Goal: Book appointment/travel/reservation

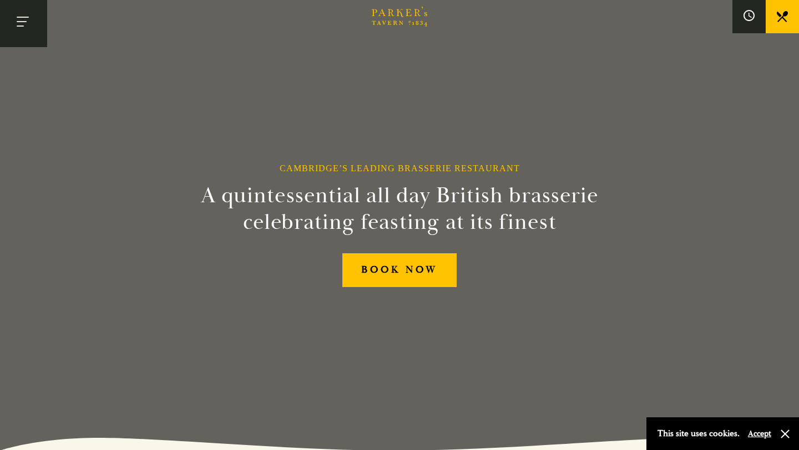
click at [24, 28] on button "Toggle navigation" at bounding box center [23, 23] width 47 height 47
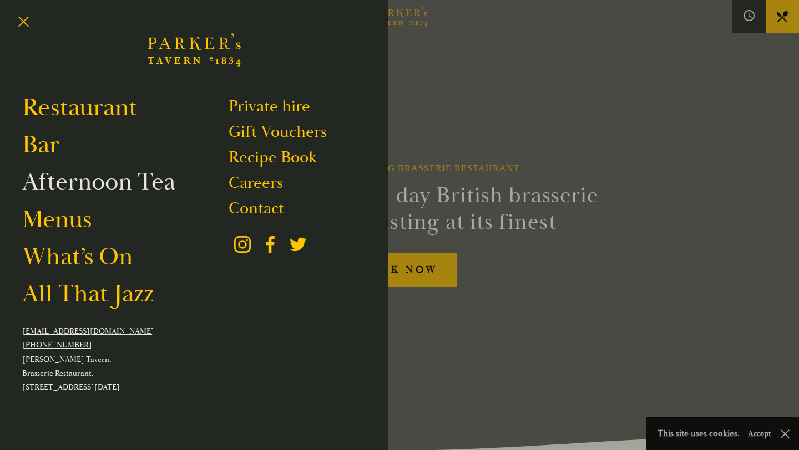
click at [99, 189] on link "Afternoon Tea" at bounding box center [98, 181] width 153 height 31
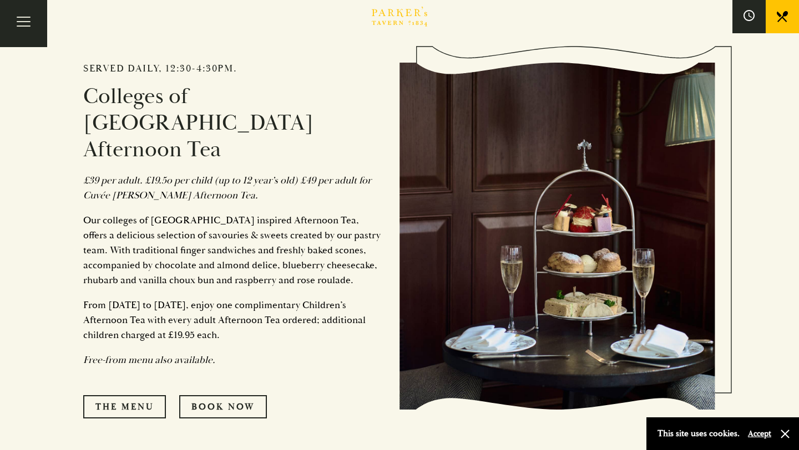
scroll to position [532, 0]
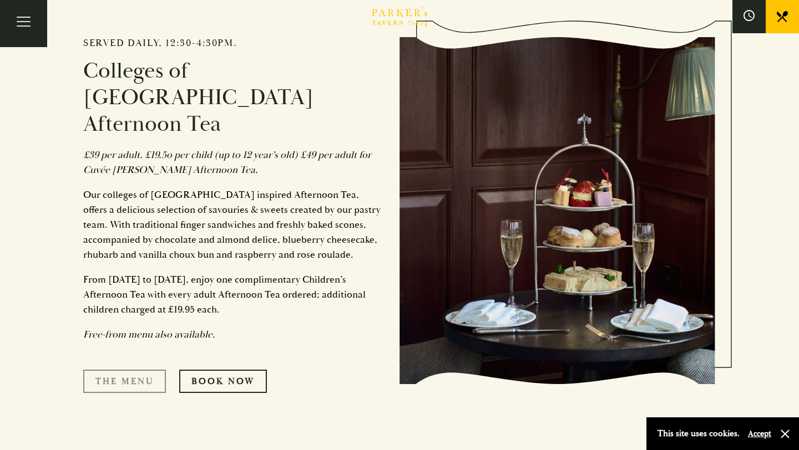
click at [144, 370] on link "The Menu" at bounding box center [124, 381] width 83 height 23
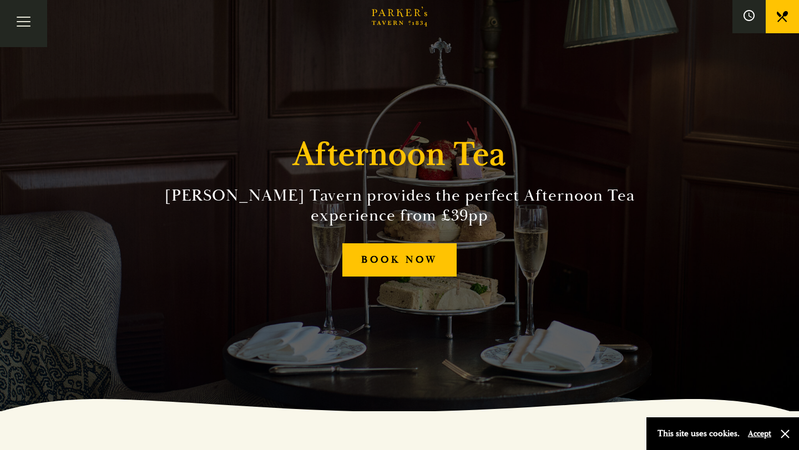
scroll to position [0, 0]
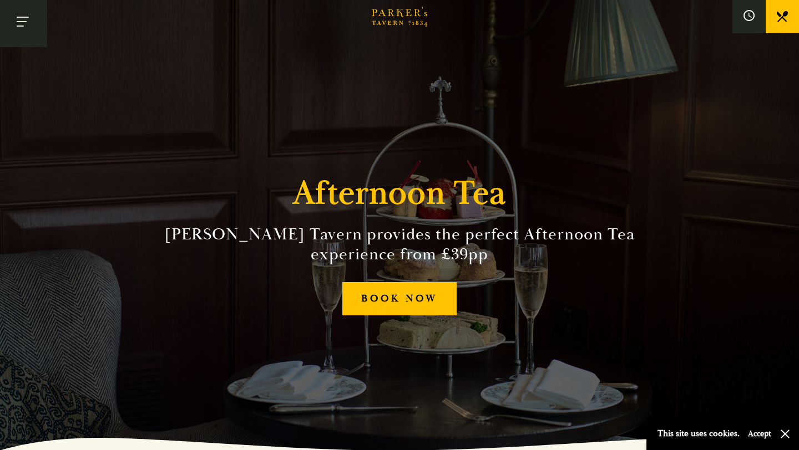
click at [17, 27] on button "Toggle navigation" at bounding box center [23, 23] width 47 height 47
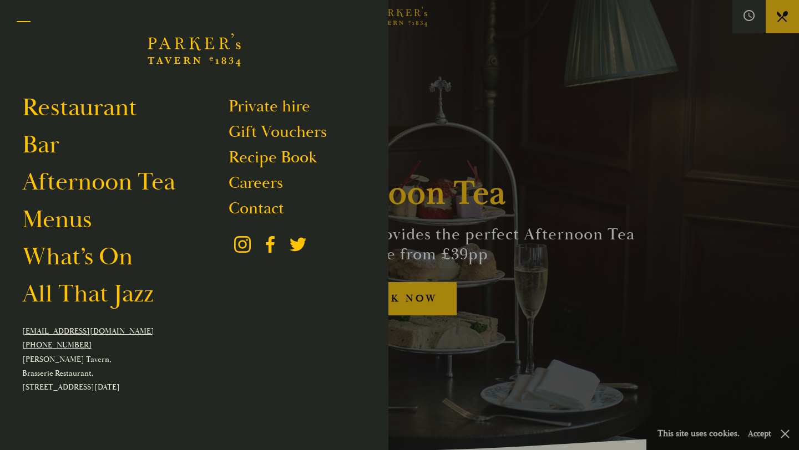
click at [22, 19] on button "Toggle navigation" at bounding box center [23, 23] width 47 height 47
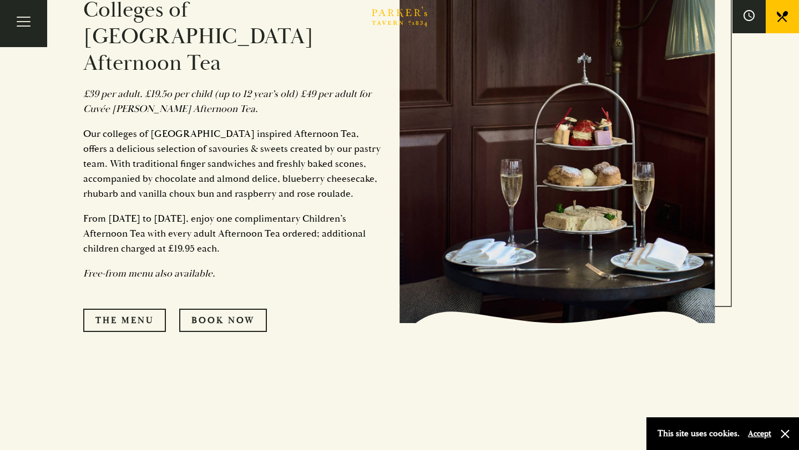
scroll to position [596, 0]
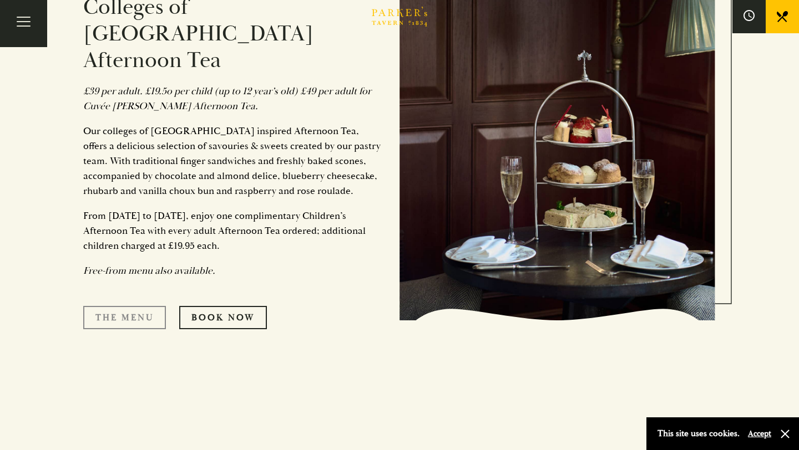
click at [132, 306] on link "The Menu" at bounding box center [124, 317] width 83 height 23
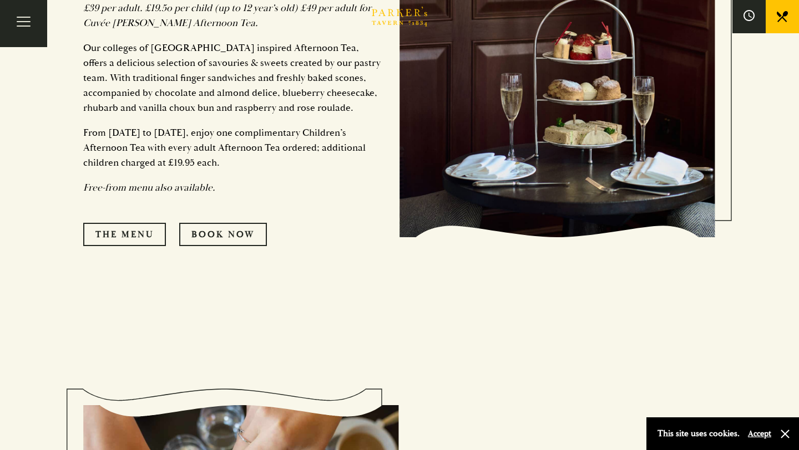
scroll to position [679, 0]
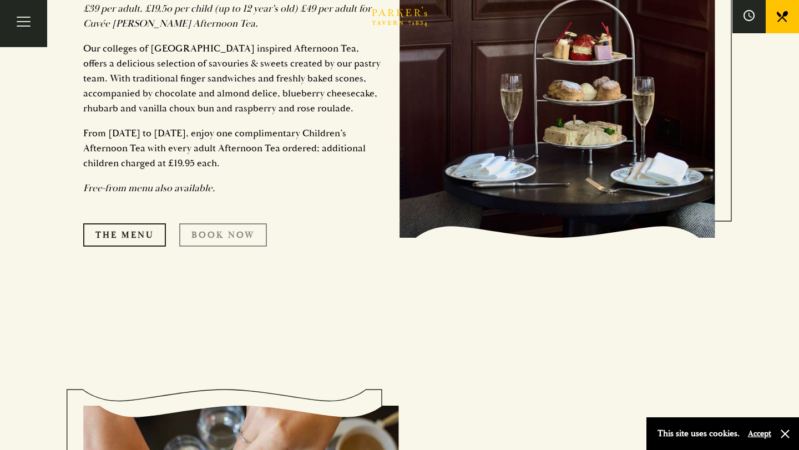
click at [226, 224] on link "Book Now" at bounding box center [223, 235] width 88 height 23
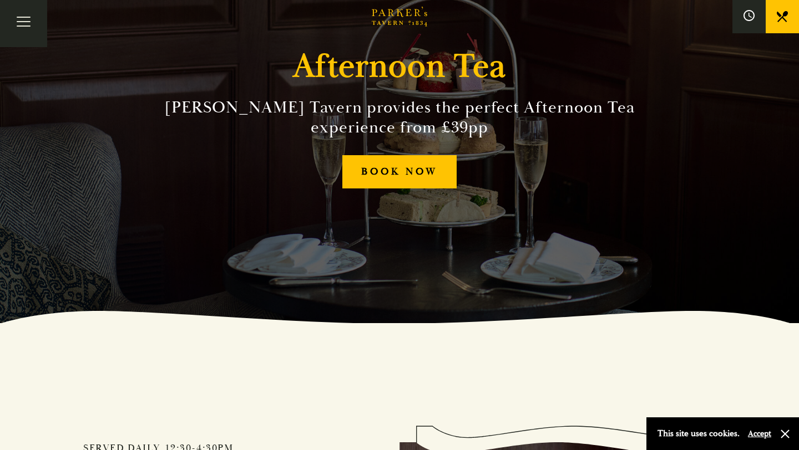
scroll to position [153, 0]
